Goal: Task Accomplishment & Management: Use online tool/utility

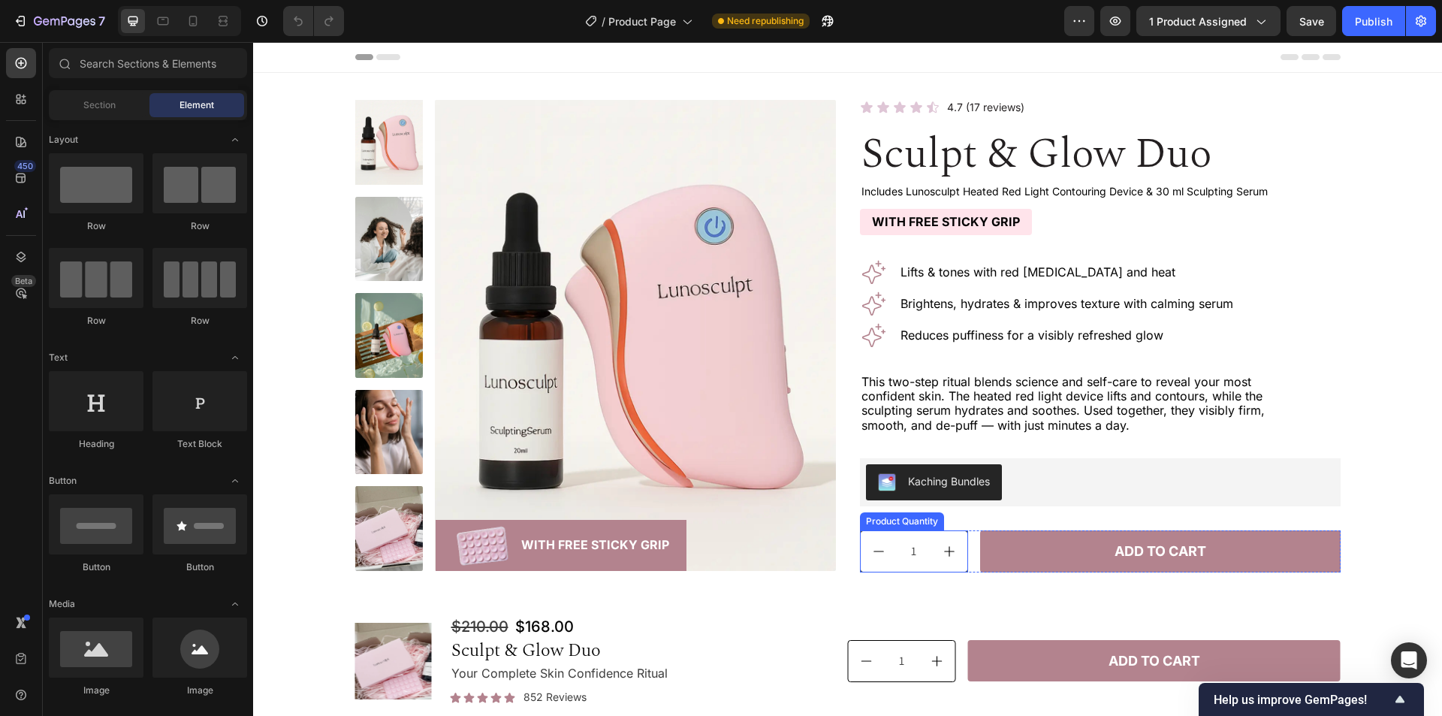
click at [896, 517] on div "Product Quantity" at bounding box center [902, 521] width 78 height 14
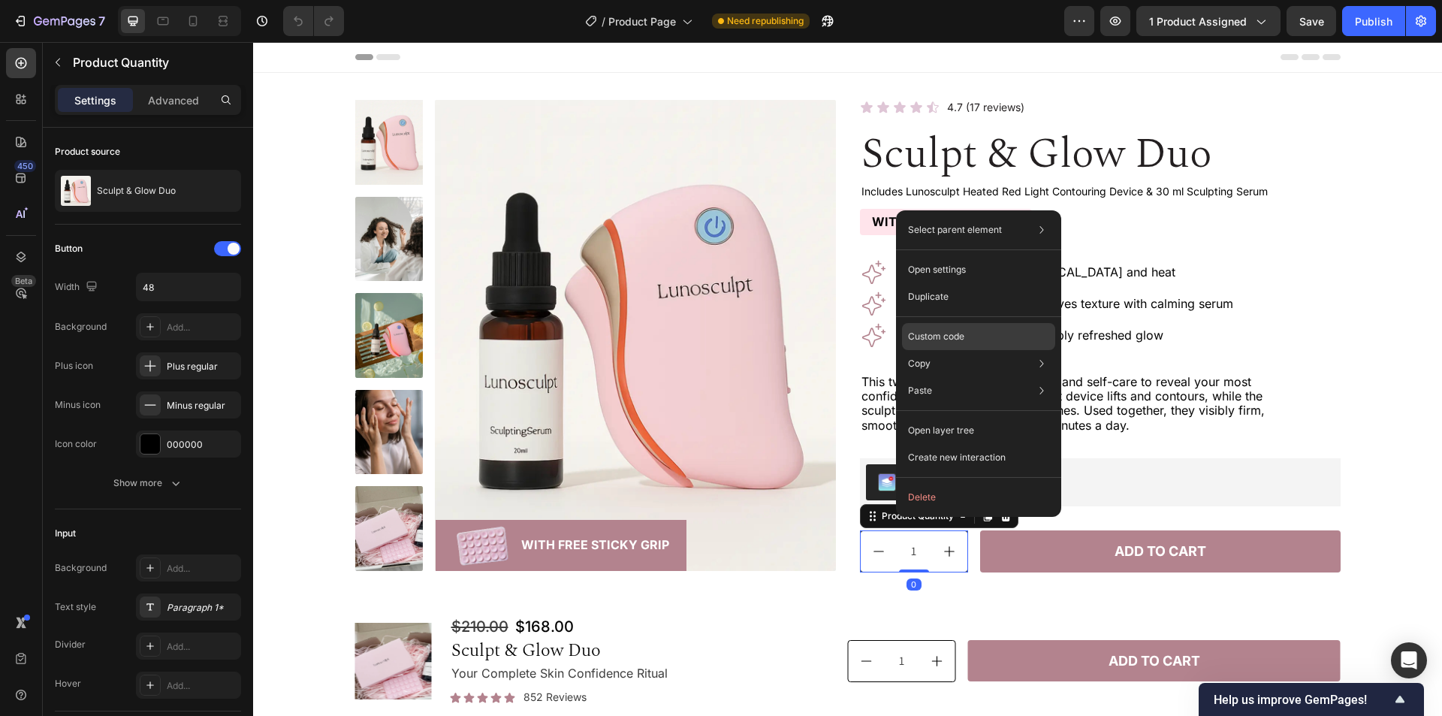
click at [979, 335] on div "Custom code" at bounding box center [978, 336] width 153 height 27
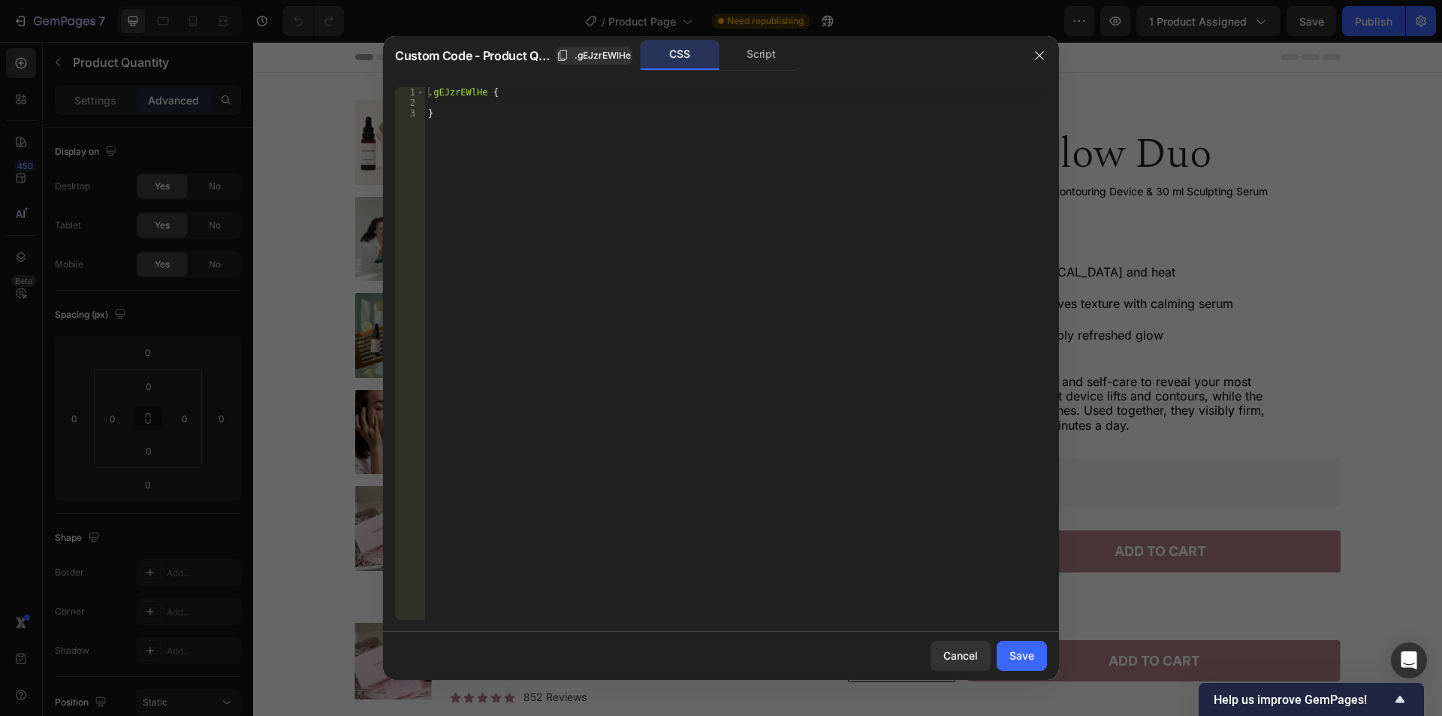
click at [864, 302] on div ".gEJzrEWlHe { }" at bounding box center [736, 364] width 622 height 554
type textarea "}"
paste textarea "gp-product-quantity"
type textarea "gp-product-quantity {"
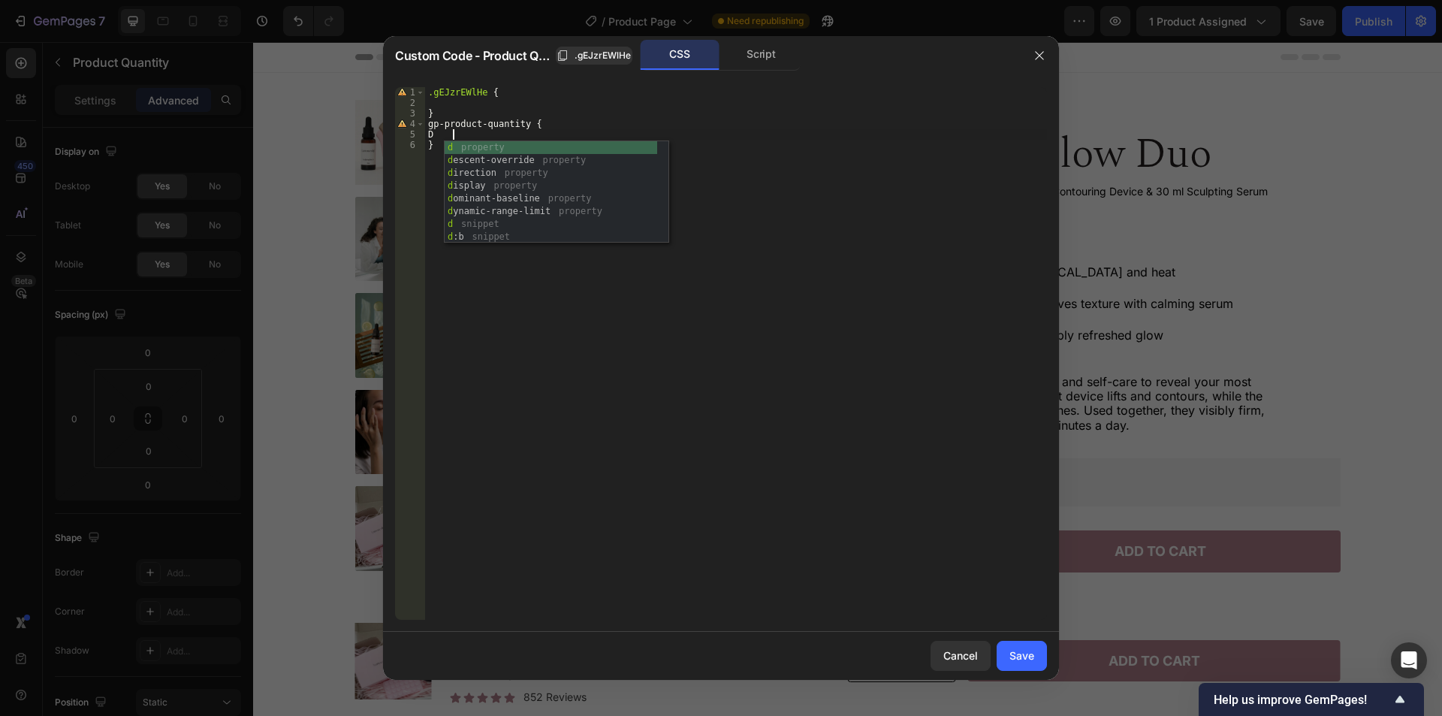
scroll to position [0, 2]
type textarea "D"
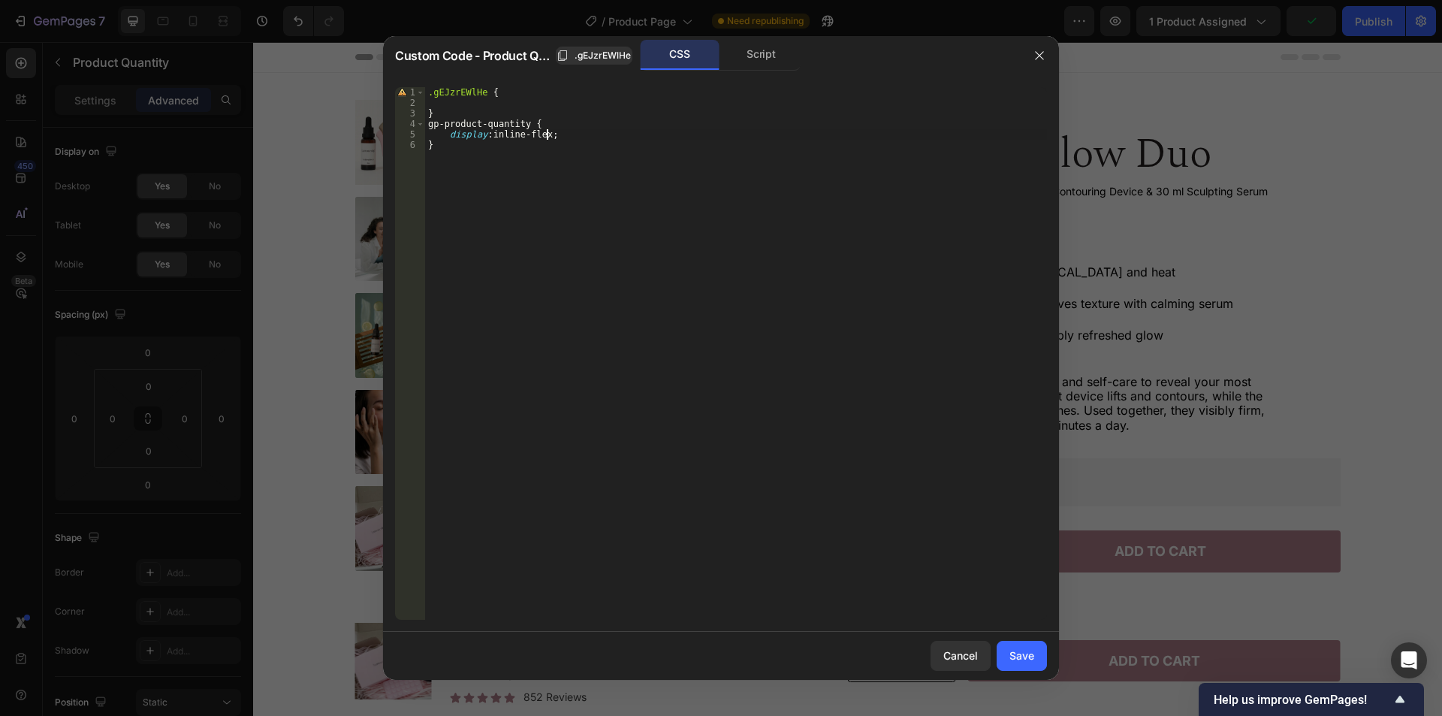
scroll to position [0, 10]
click at [605, 56] on span ".gEJzrEWlHe" at bounding box center [603, 56] width 56 height 14
click at [571, 122] on div ".gEJzrEWlHe { } gp-product-quantity { display : inline-flex !important ; }" at bounding box center [736, 364] width 622 height 554
paste textarea ".gEJzrEWlHe"
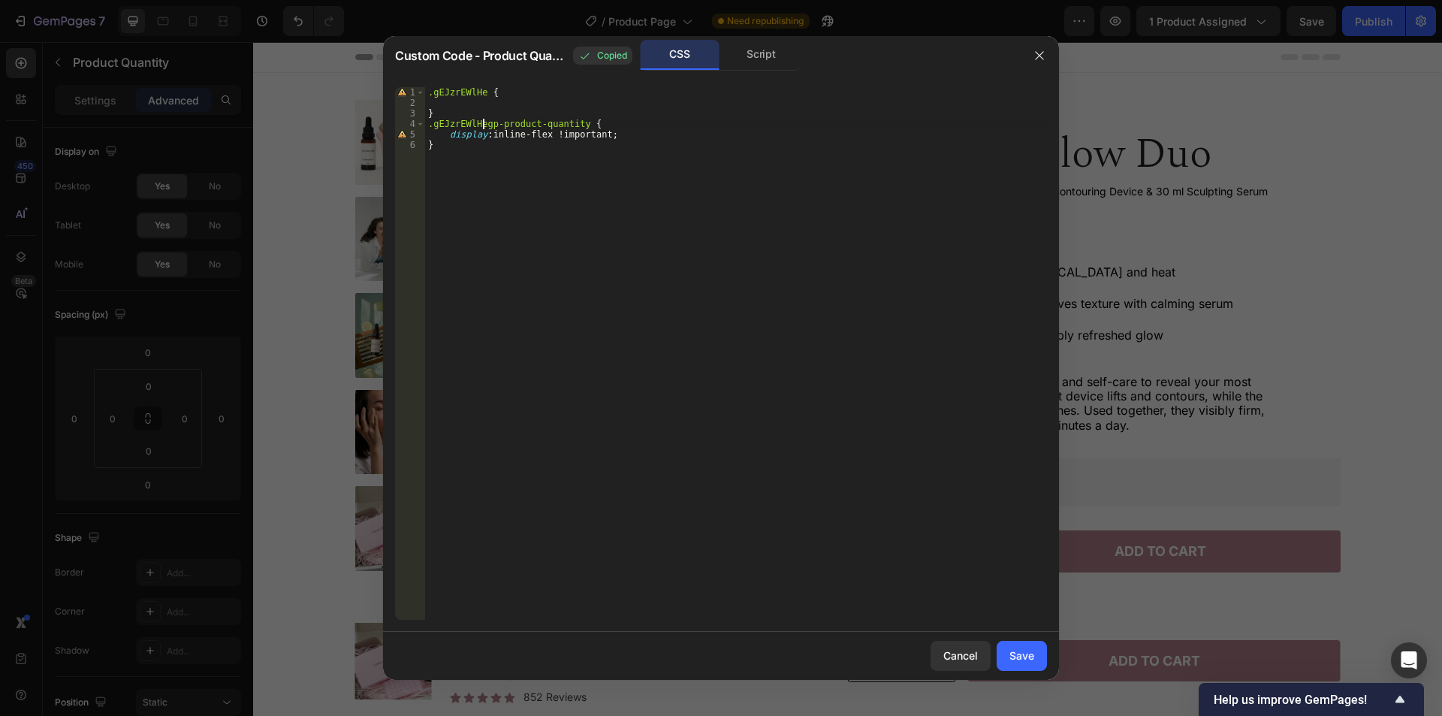
scroll to position [0, 5]
click at [617, 122] on div ".gEJzrEWlHe { } .gEJzrEWlHe gp-product-quantity { display : inline-flex !import…" at bounding box center [736, 364] width 622 height 554
paste textarea "data-disabled="false""
click at [538, 133] on div ".gEJzrEWlHe { } .gEJzrEWlHe gp-product-quantity [ data-disabled = " false " ] {…" at bounding box center [736, 364] width 622 height 554
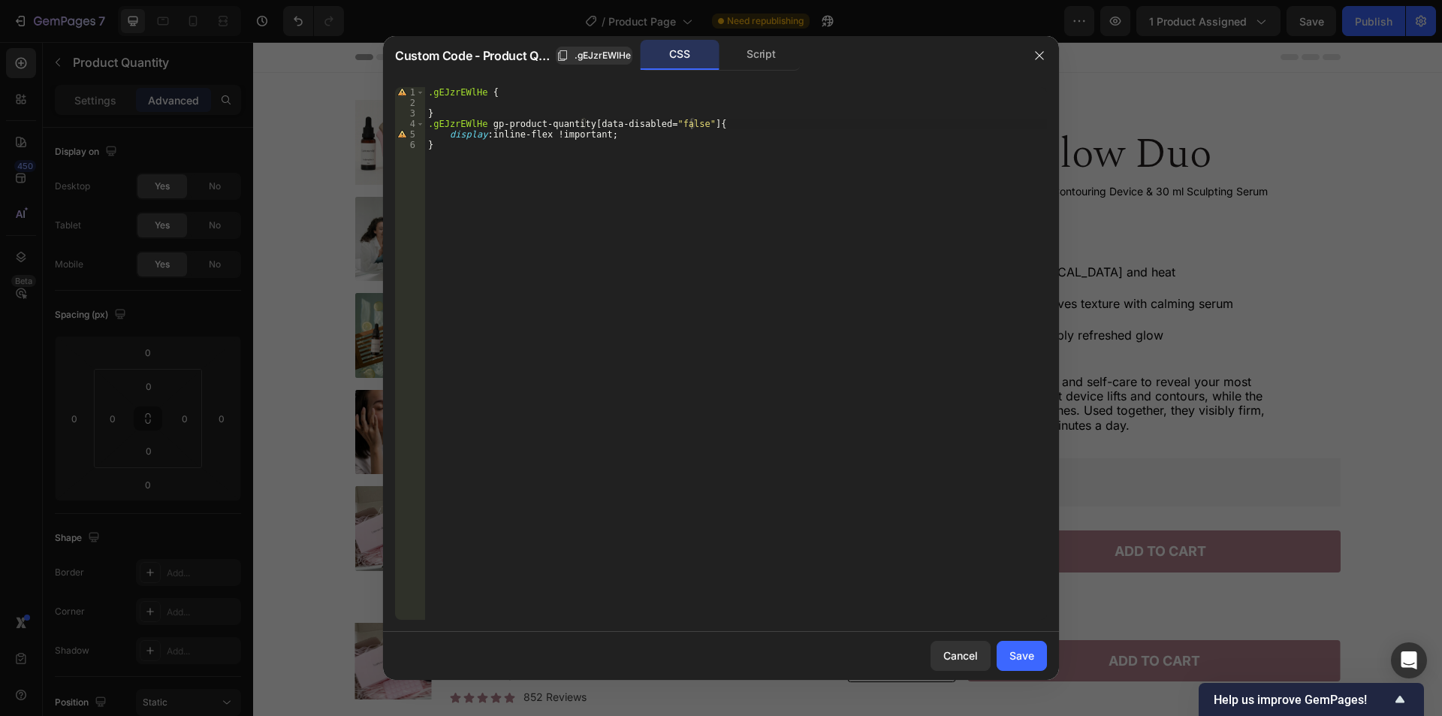
type textarea "display: inline-flex !important;"
click at [541, 133] on div ".gEJzrEWlHe { } .gEJzrEWlHe gp-product-quantity [ data-disabled = " false " ] {…" at bounding box center [736, 364] width 622 height 554
click at [509, 133] on div ".gEJzrEWlHe { } .gEJzrEWlHe gp-product-quantity [ data-disabled = " false " ] {…" at bounding box center [736, 364] width 622 height 554
drag, startPoint x: 509, startPoint y: 133, endPoint x: 535, endPoint y: 133, distance: 25.5
click at [535, 133] on div ".gEJzrEWlHe { } .gEJzrEWlHe gp-product-quantity [ data-disabled = " false " ] {…" at bounding box center [736, 364] width 622 height 554
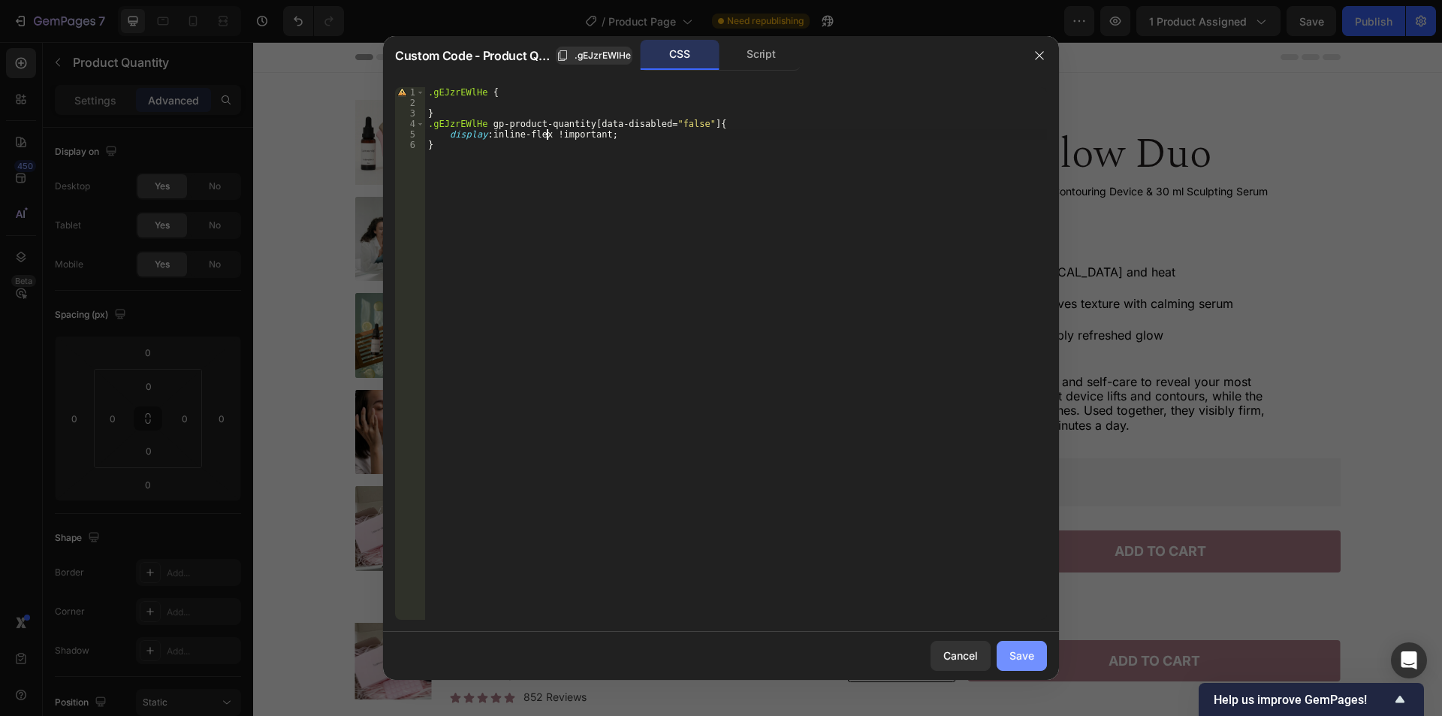
click at [1015, 653] on div "Save" at bounding box center [1021, 655] width 25 height 16
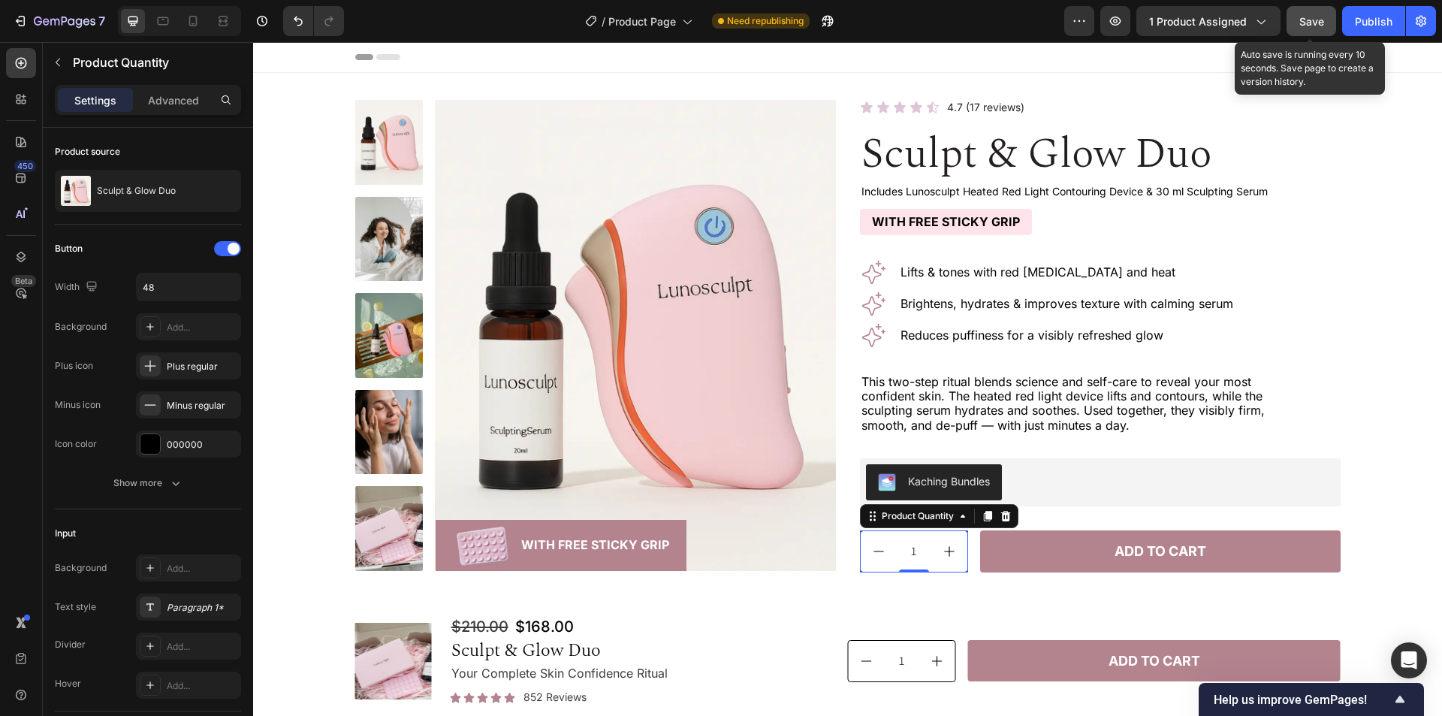
click at [1319, 19] on span "Save" at bounding box center [1311, 21] width 25 height 13
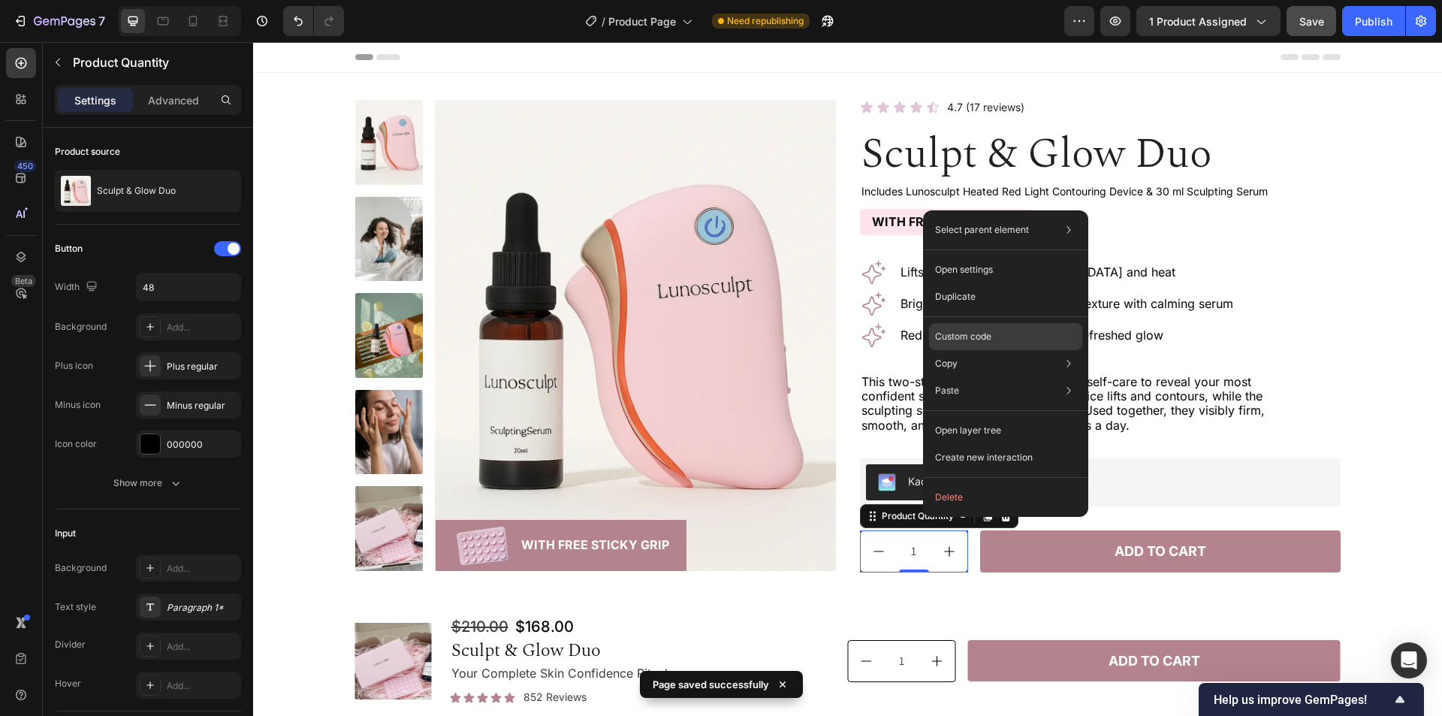
click at [1036, 335] on div "Custom code" at bounding box center [1005, 336] width 153 height 27
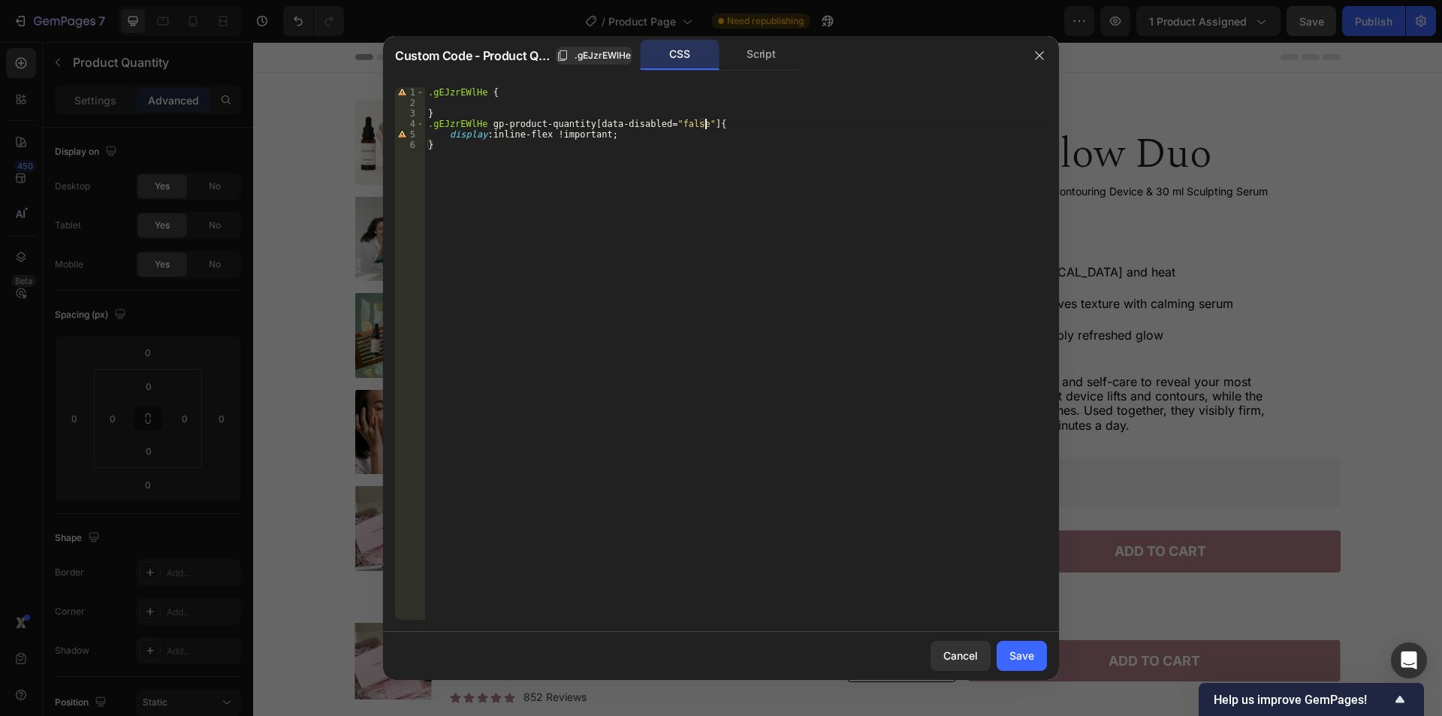
click at [775, 125] on div ".gEJzrEWlHe { } .gEJzrEWlHe gp-product-quantity [ data-disabled = " false " ] {…" at bounding box center [736, 364] width 622 height 554
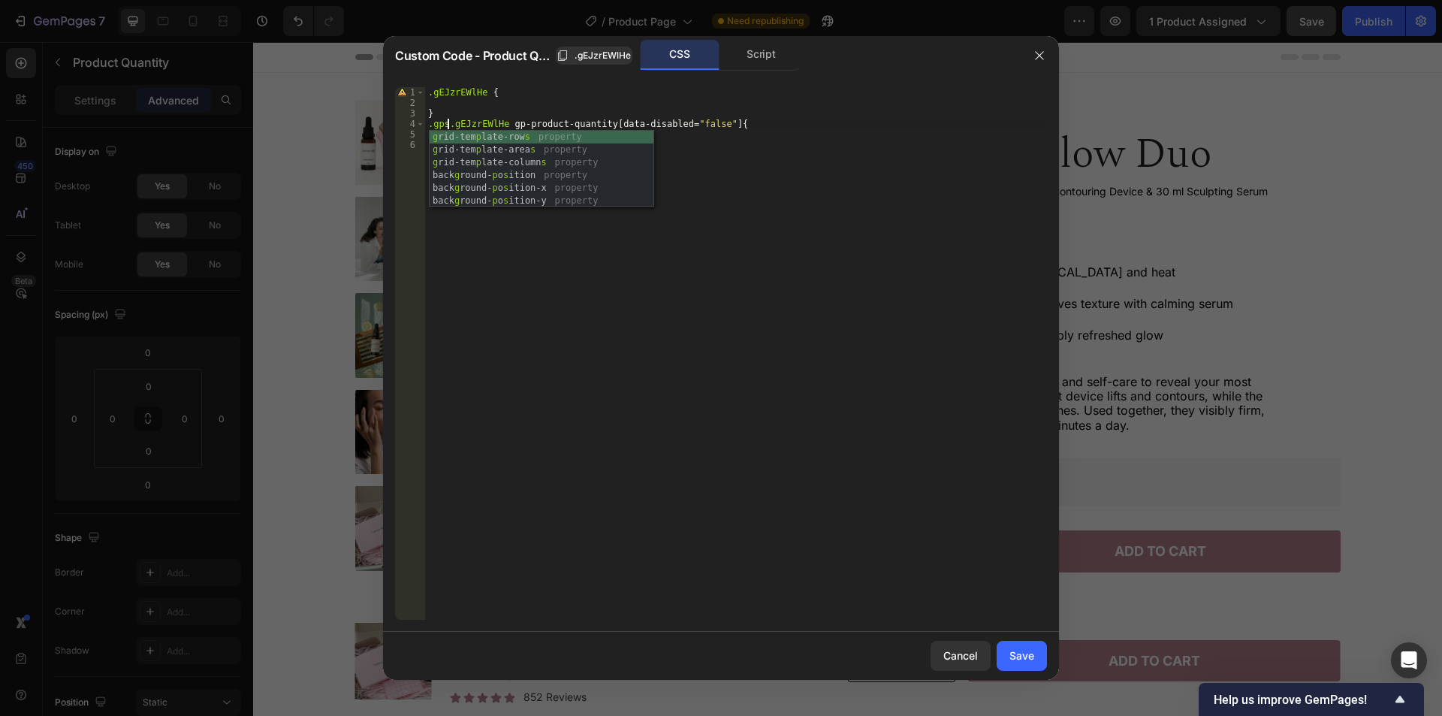
scroll to position [0, 2]
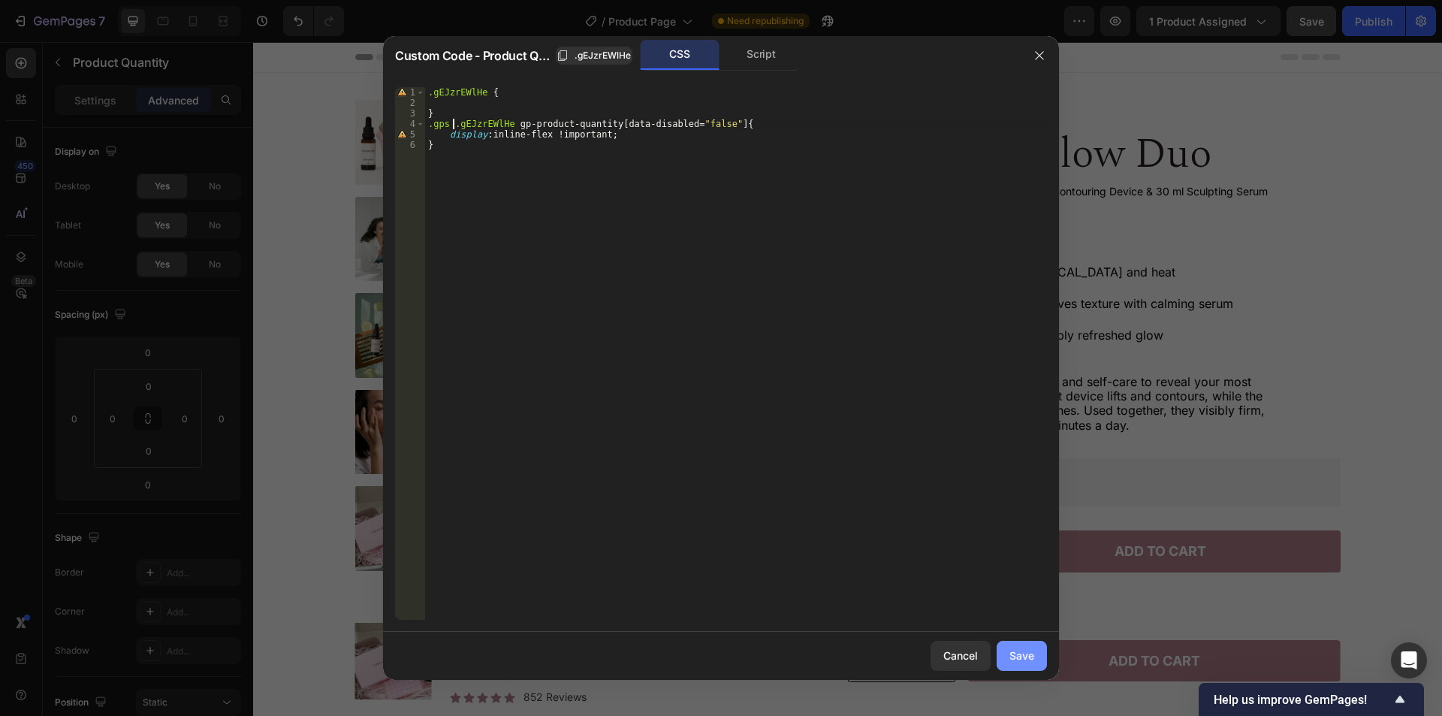
type textarea ".gps .gEJzrEWlHe gp-product-quantity[data-disabled="false"] {"
drag, startPoint x: 1016, startPoint y: 659, endPoint x: 786, endPoint y: 586, distance: 241.3
click at [1016, 659] on div "Save" at bounding box center [1021, 655] width 25 height 16
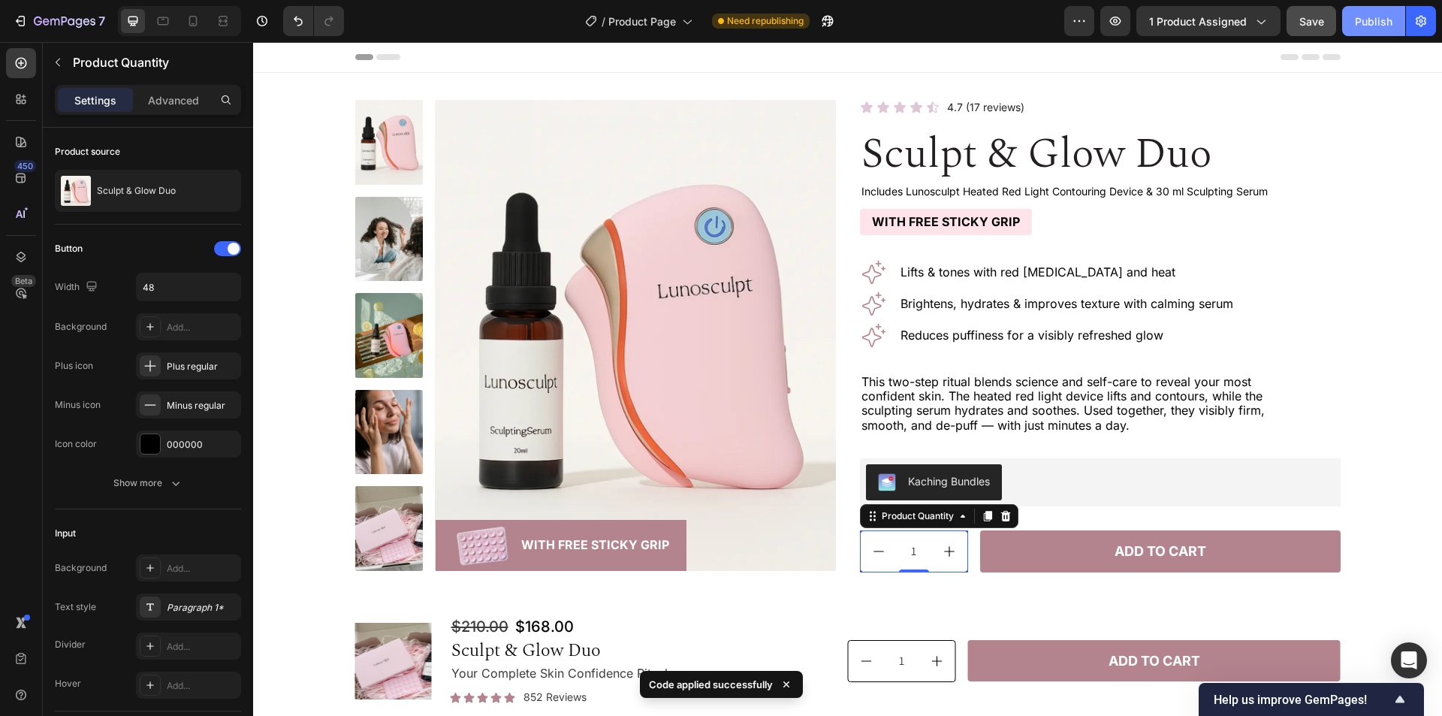
click at [1362, 26] on div "Publish" at bounding box center [1374, 22] width 38 height 16
